Goal: Information Seeking & Learning: Find specific fact

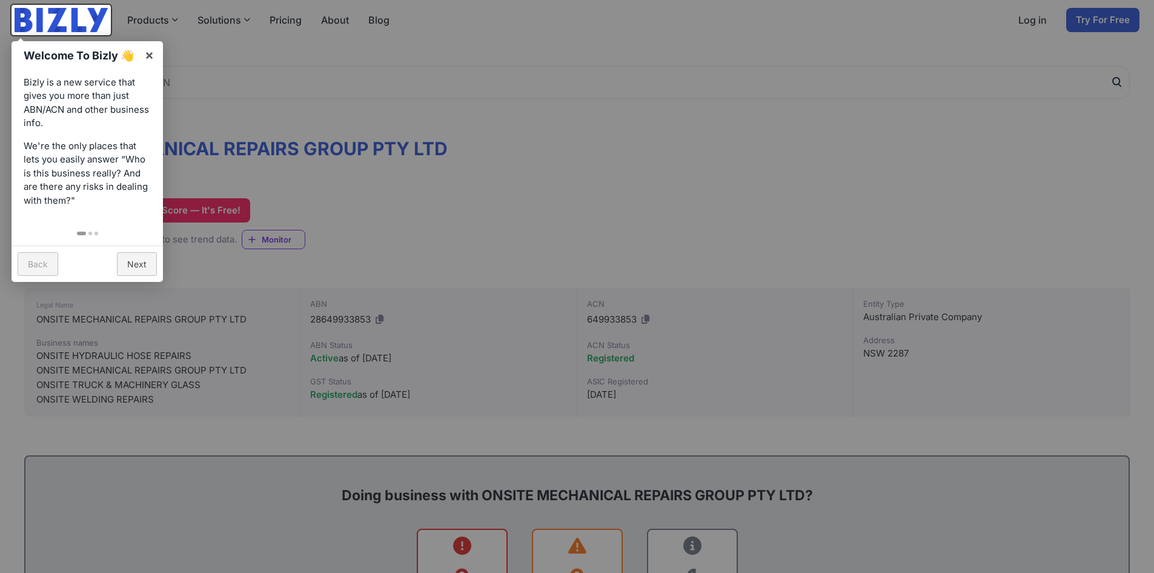
scroll to position [61, 0]
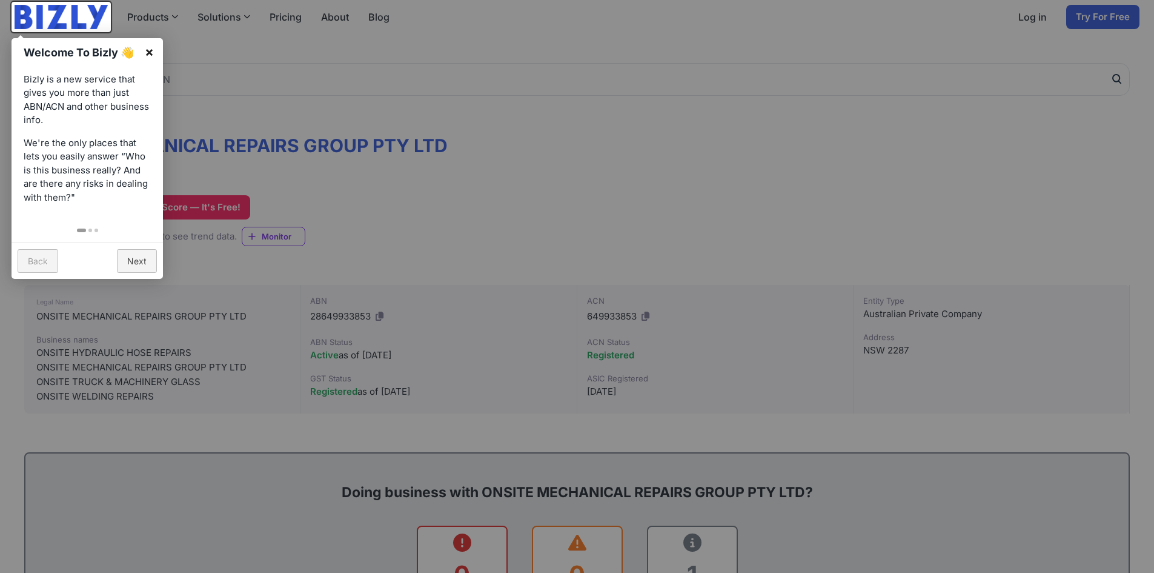
click at [145, 47] on link "×" at bounding box center [149, 51] width 27 height 27
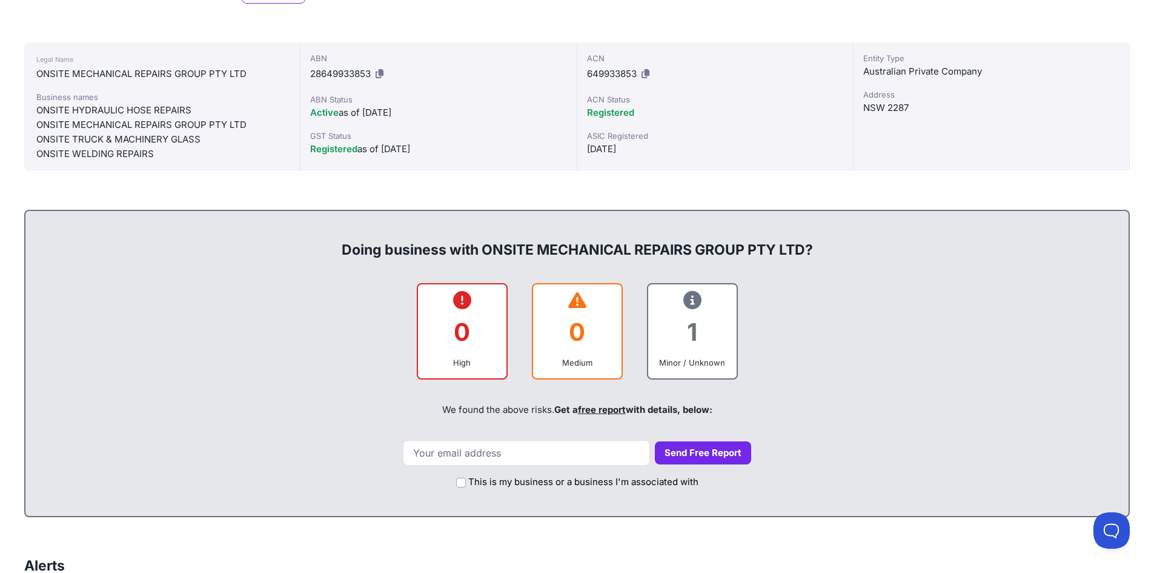
scroll to position [0, 0]
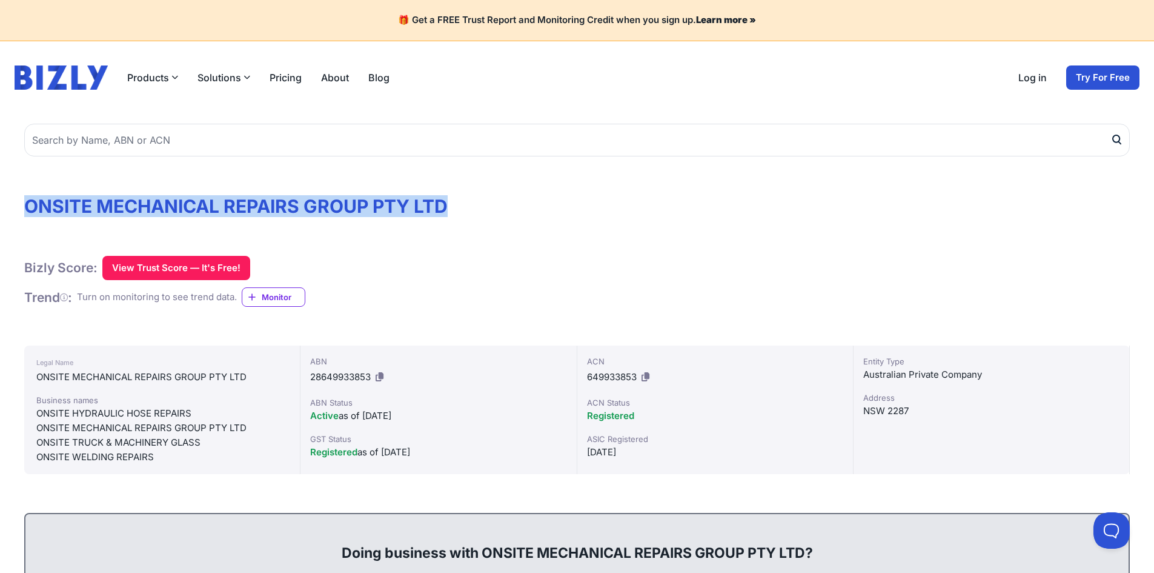
drag, startPoint x: 462, startPoint y: 210, endPoint x: -42, endPoint y: 199, distance: 504.9
click at [89, 199] on h1 "ONSITE MECHANICAL REPAIRS GROUP PTY LTD" at bounding box center [577, 206] width 1106 height 22
drag, startPoint x: 459, startPoint y: 213, endPoint x: 3, endPoint y: 202, distance: 456.4
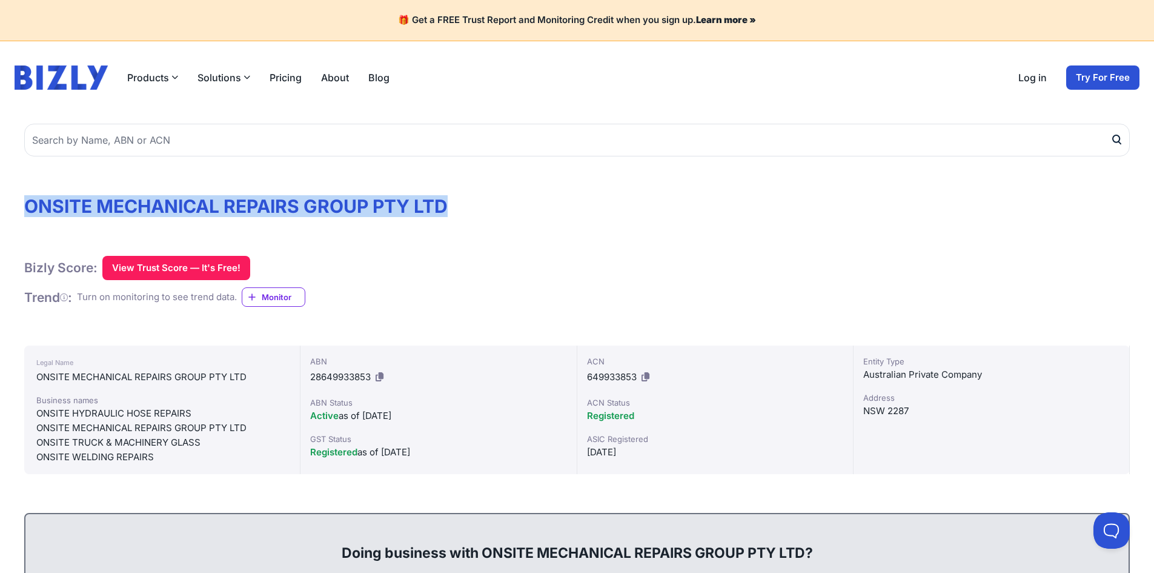
copy h1 "ONSITE MECHANICAL REPAIRS GROUP PTY LTD"
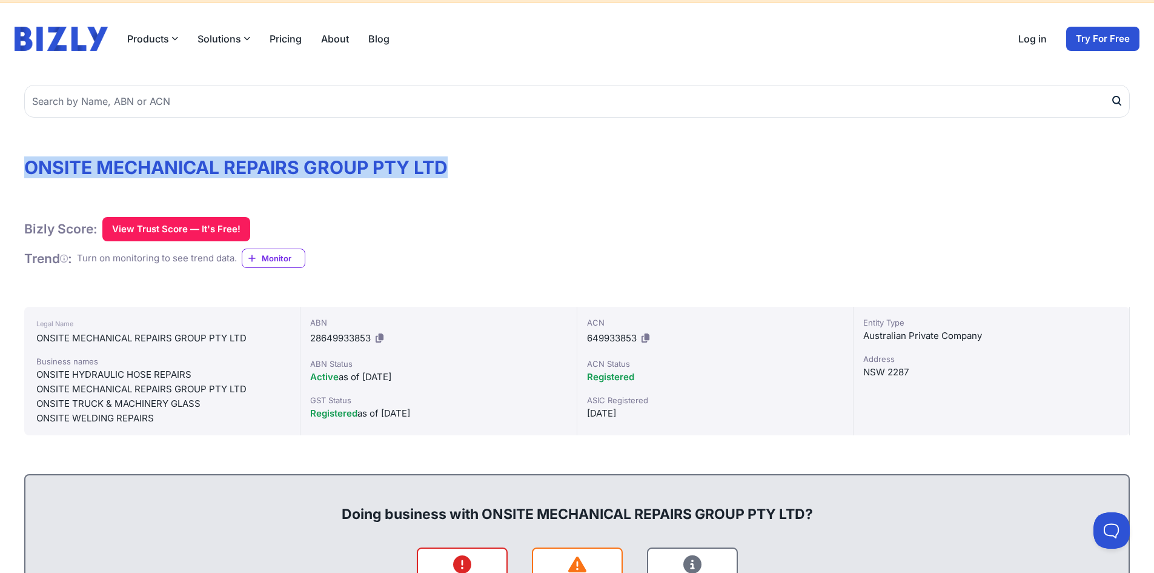
scroll to position [61, 0]
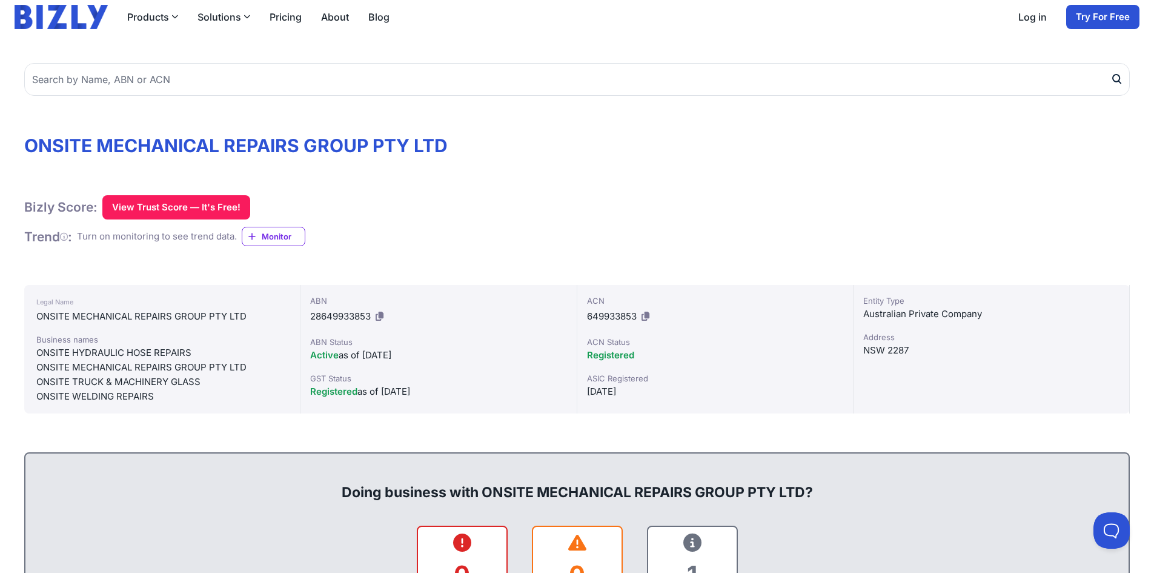
click at [341, 312] on span "28649933853" at bounding box center [340, 316] width 61 height 12
copy div "28649933853"
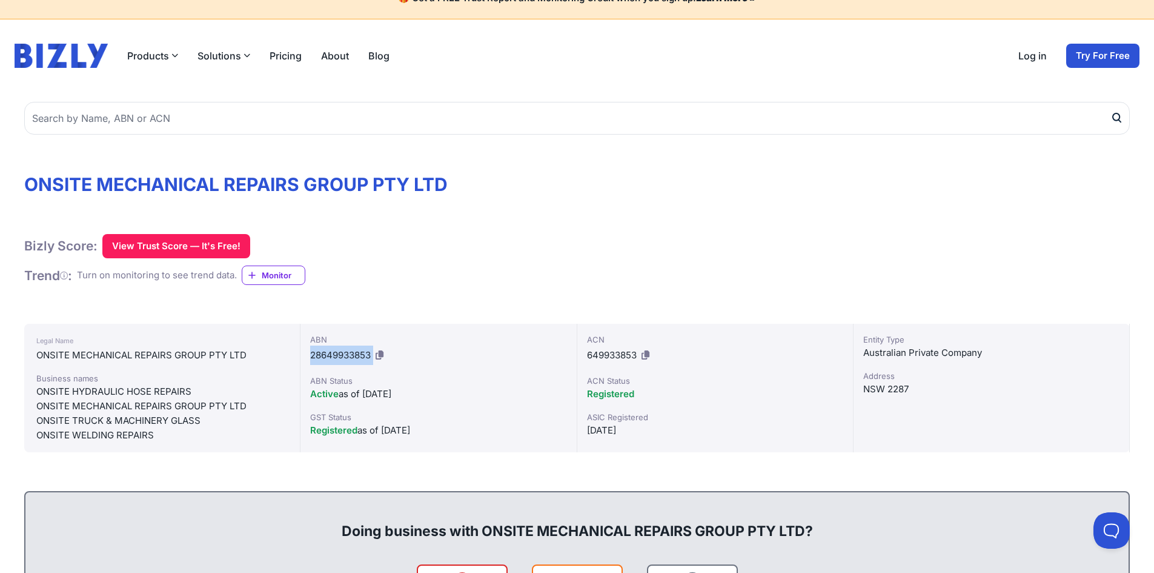
scroll to position [0, 0]
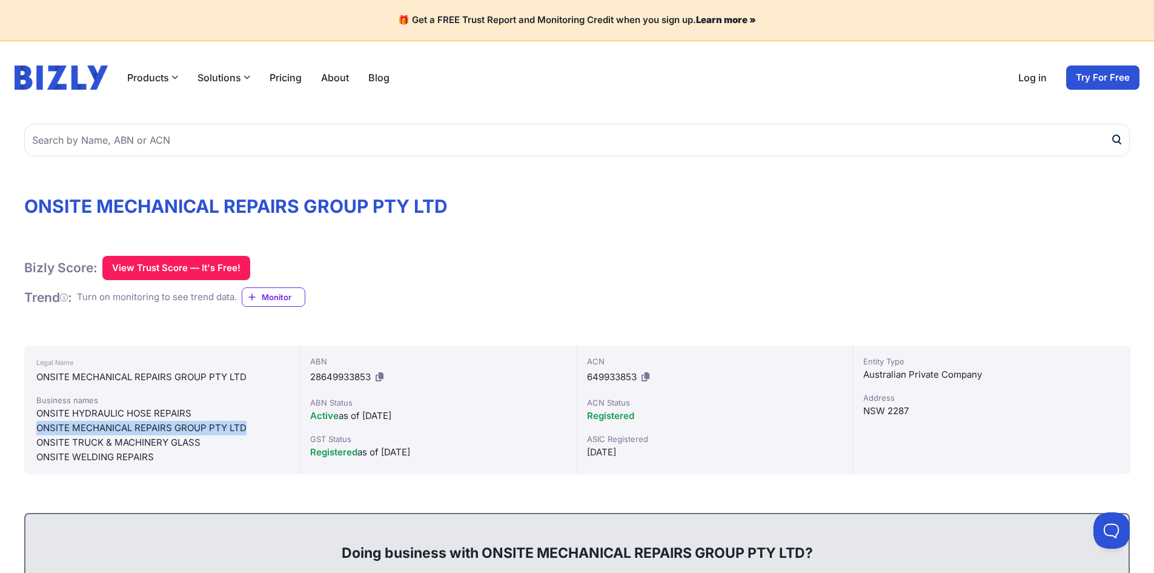
drag, startPoint x: 247, startPoint y: 425, endPoint x: 33, endPoint y: 430, distance: 214.6
click at [33, 430] on div "Legal Name ONSITE MECHANICAL REPAIRS GROUP PTY LTD Business names ONSITE HYDRAU…" at bounding box center [162, 409] width 276 height 128
copy div "ONSITE MECHANICAL REPAIRS GROUP PTY LTD"
drag, startPoint x: 347, startPoint y: 203, endPoint x: 10, endPoint y: 190, distance: 337.2
